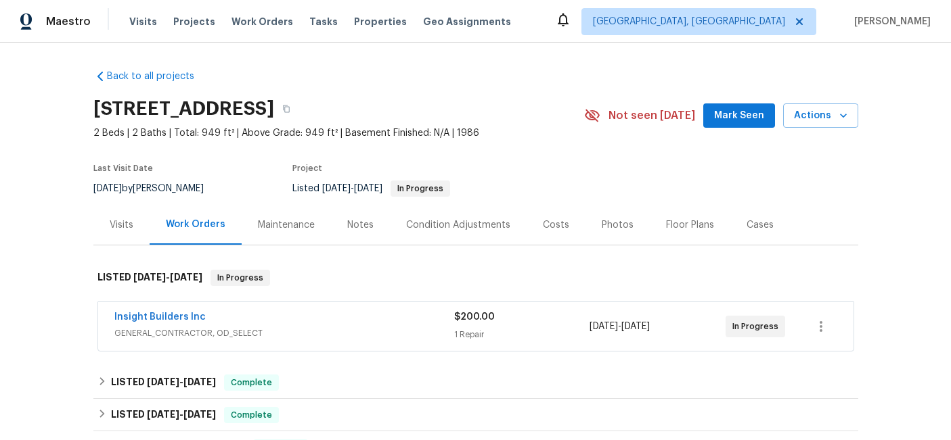
click at [334, 327] on span "GENERAL_CONTRACTOR, OD_SELECT" at bounding box center [284, 334] width 340 height 14
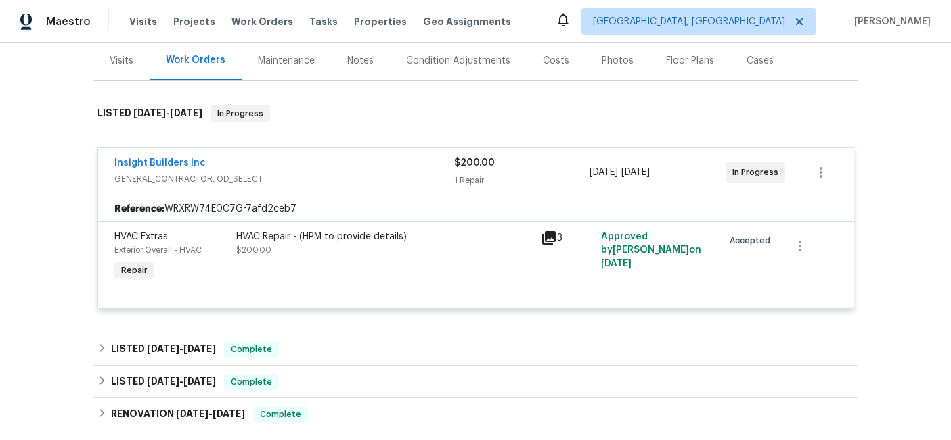
scroll to position [167, 0]
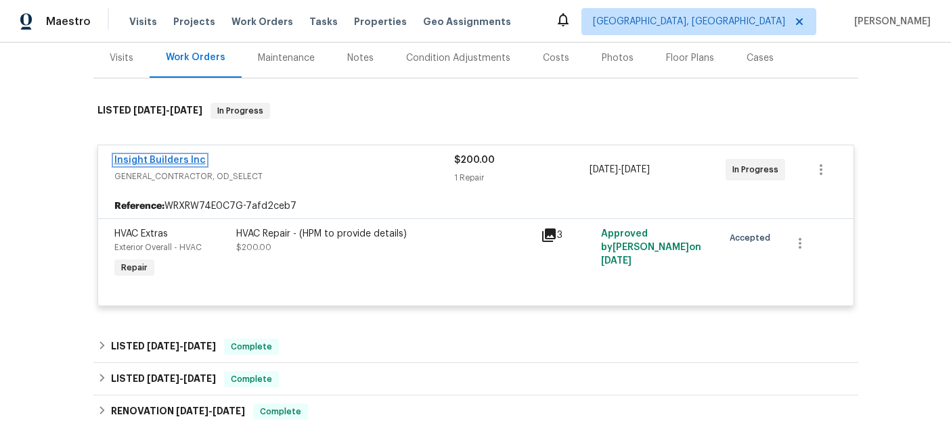
click at [170, 162] on link "Insight Builders Inc" at bounding box center [159, 160] width 91 height 9
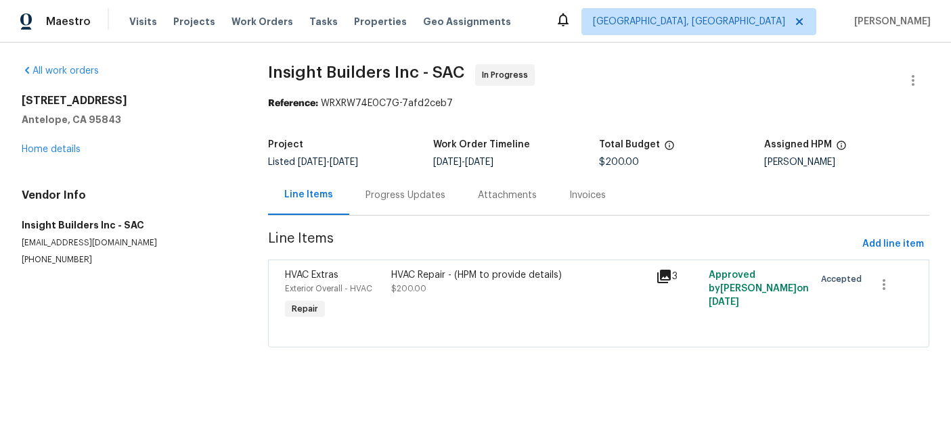
click at [397, 195] on div "Progress Updates" at bounding box center [405, 196] width 80 height 14
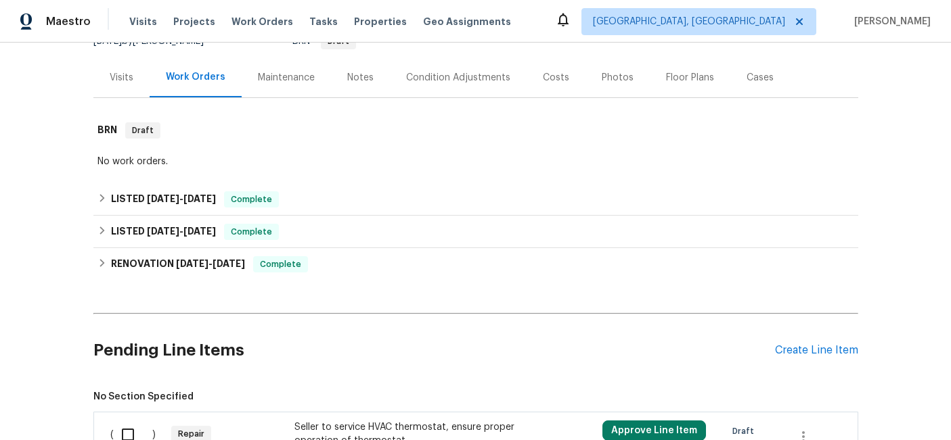
scroll to position [201, 0]
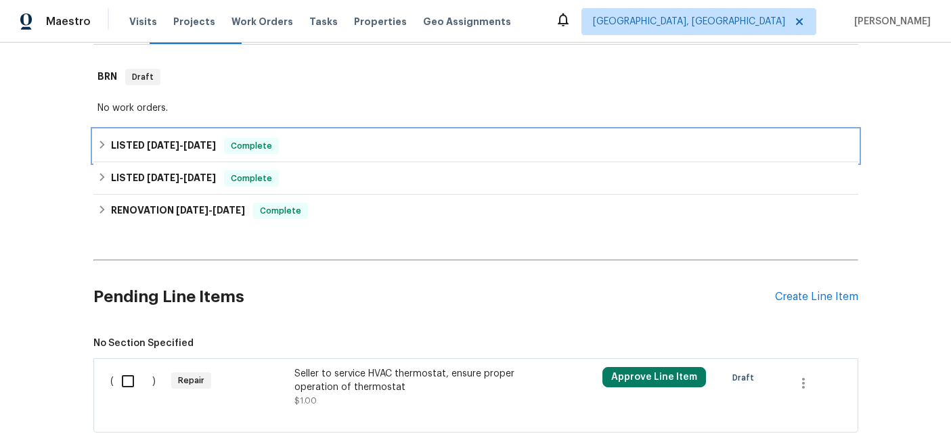
click at [177, 148] on span "[DATE]" at bounding box center [163, 145] width 32 height 9
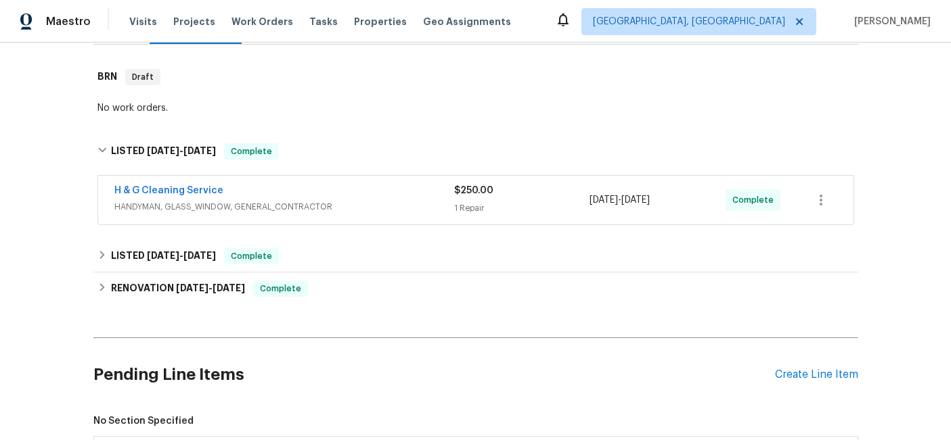
click at [273, 190] on div "H & G Cleaning Service" at bounding box center [284, 192] width 340 height 16
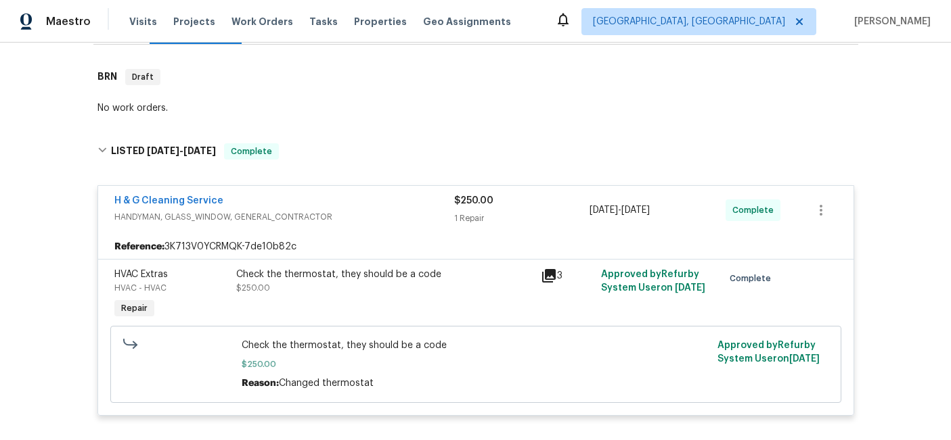
click at [560, 276] on div "3" at bounding box center [567, 276] width 53 height 16
click at [550, 276] on icon at bounding box center [549, 276] width 16 height 16
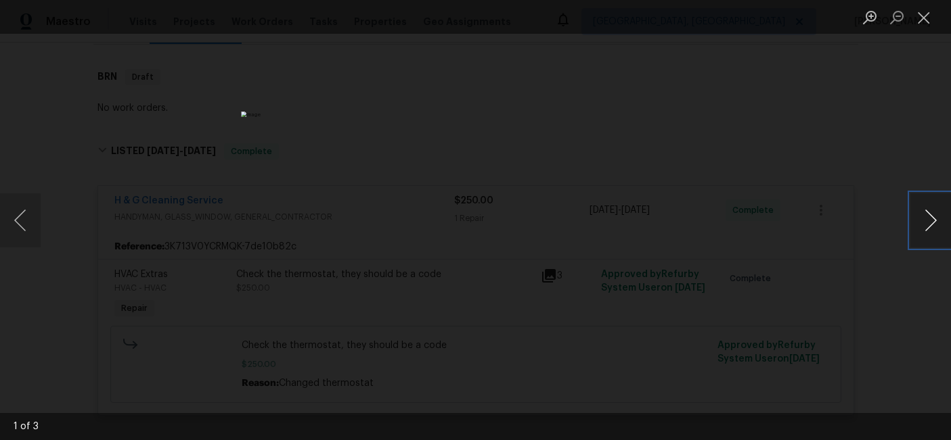
click at [925, 219] on button "Next image" at bounding box center [930, 221] width 41 height 54
click at [930, 22] on button "Close lightbox" at bounding box center [923, 17] width 27 height 24
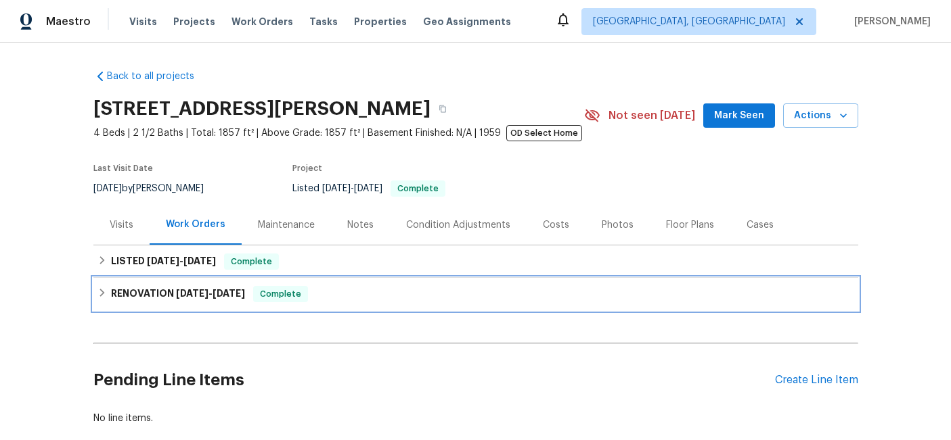
click at [160, 294] on h6 "RENOVATION 4/16/25 - 8/12/25" at bounding box center [178, 294] width 134 height 16
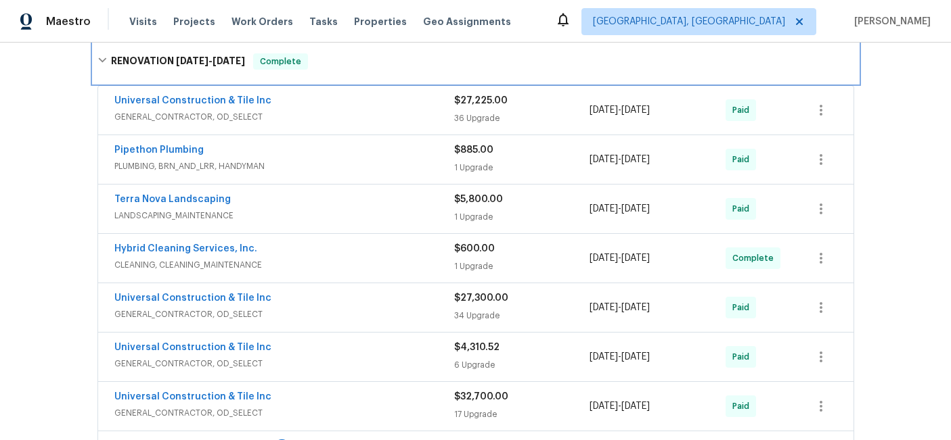
scroll to position [248, 0]
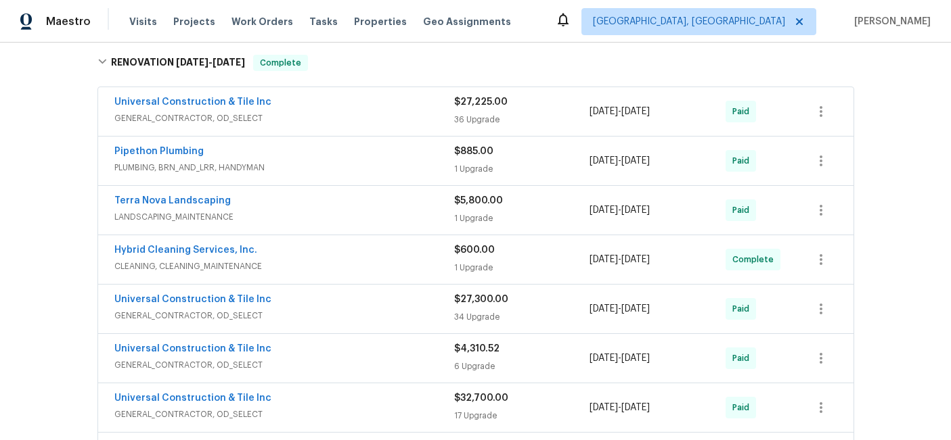
click at [361, 111] on div "Universal Construction & Tile Inc" at bounding box center [284, 103] width 340 height 16
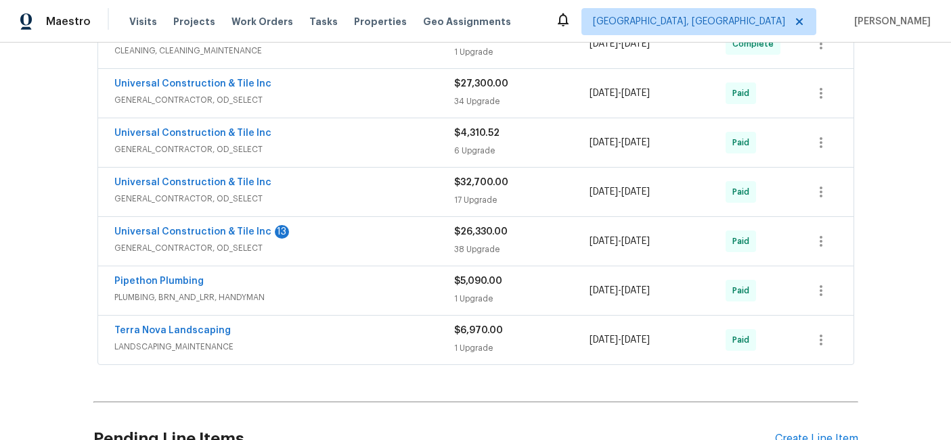
scroll to position [3701, 0]
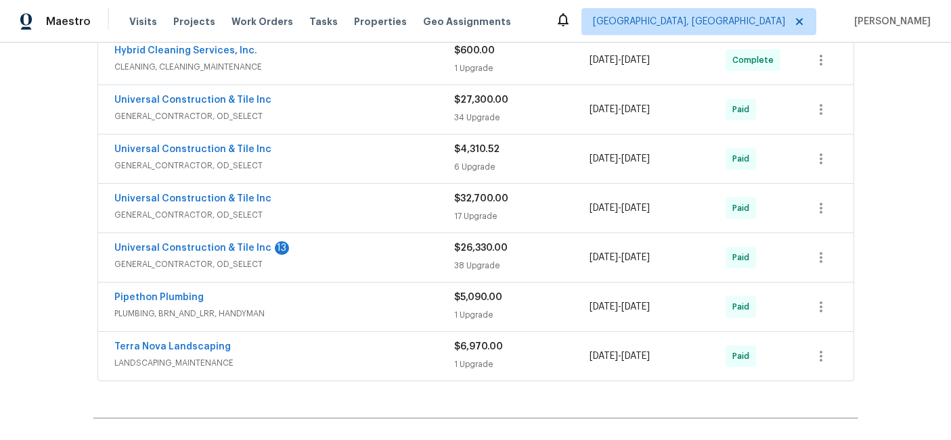
click at [365, 219] on span "GENERAL_CONTRACTOR, OD_SELECT" at bounding box center [284, 215] width 340 height 14
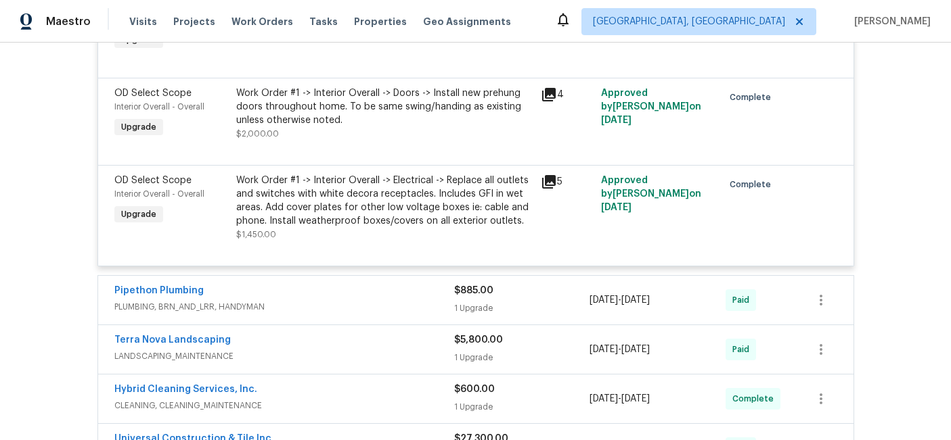
scroll to position [3359, 0]
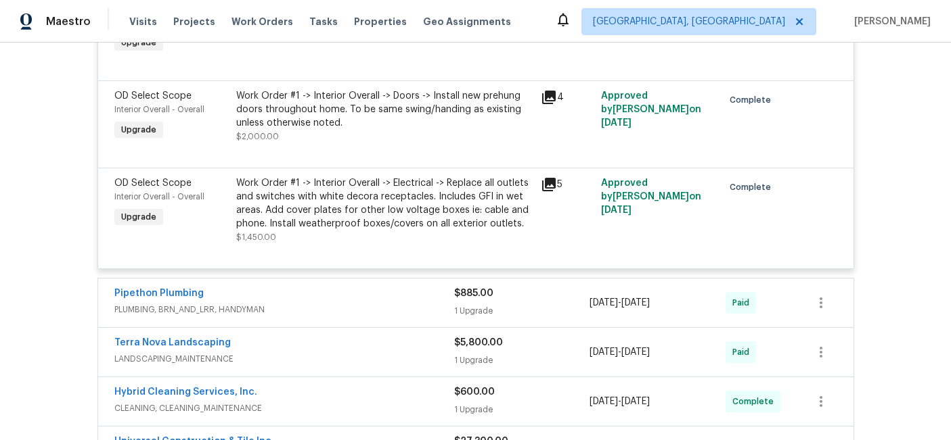
click at [41, 162] on div "Back to all projects 1923 S Janette Ln, Anaheim, CA 92802 4 Beds | 2 1/2 Baths …" at bounding box center [475, 242] width 951 height 398
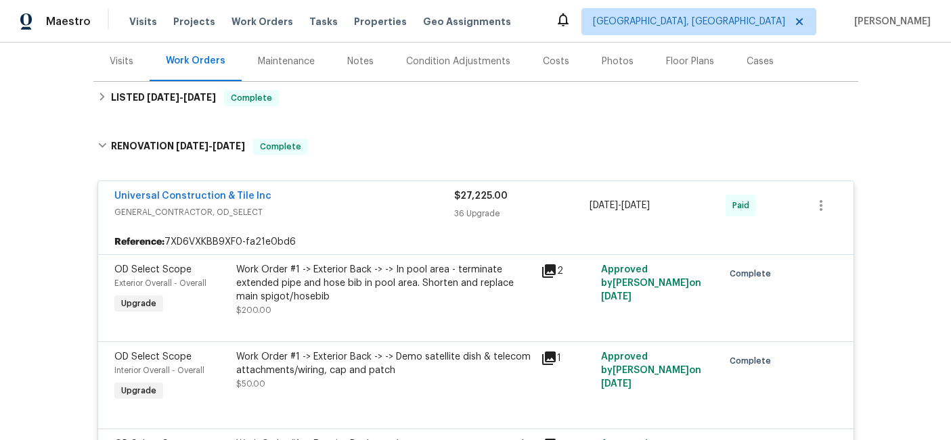
scroll to position [166, 0]
